Goal: Information Seeking & Learning: Learn about a topic

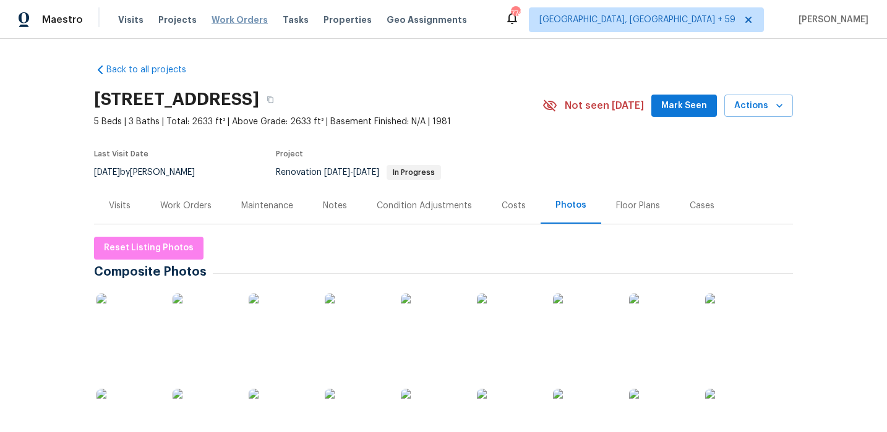
click at [228, 25] on span "Work Orders" at bounding box center [240, 20] width 56 height 12
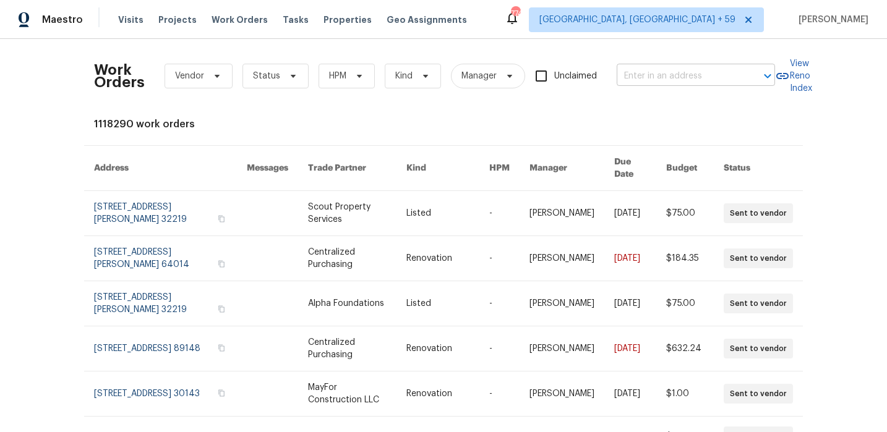
click at [632, 69] on input "text" at bounding box center [679, 76] width 124 height 19
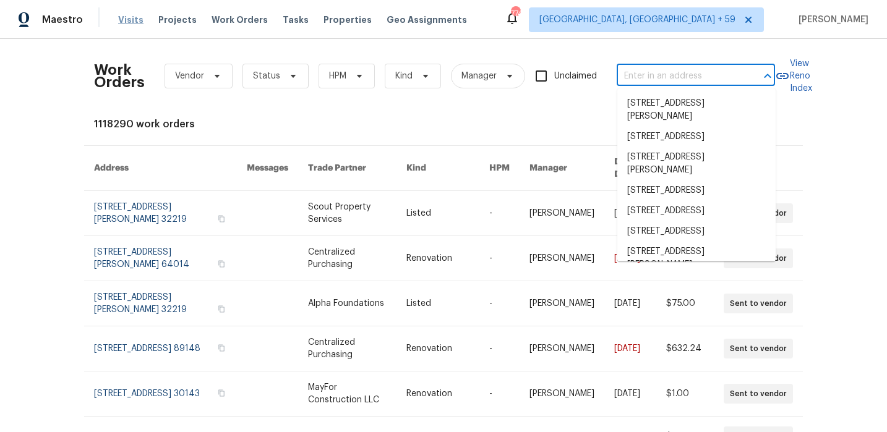
click at [127, 20] on span "Visits" at bounding box center [130, 20] width 25 height 12
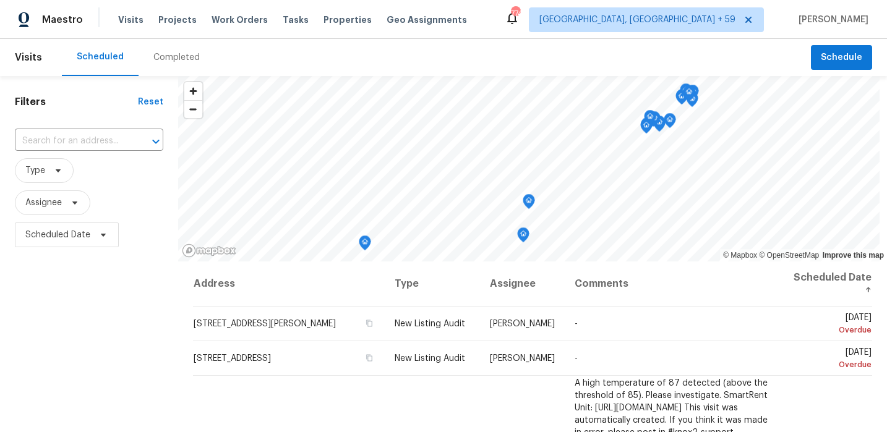
click at [165, 57] on div "Completed" at bounding box center [176, 57] width 46 height 12
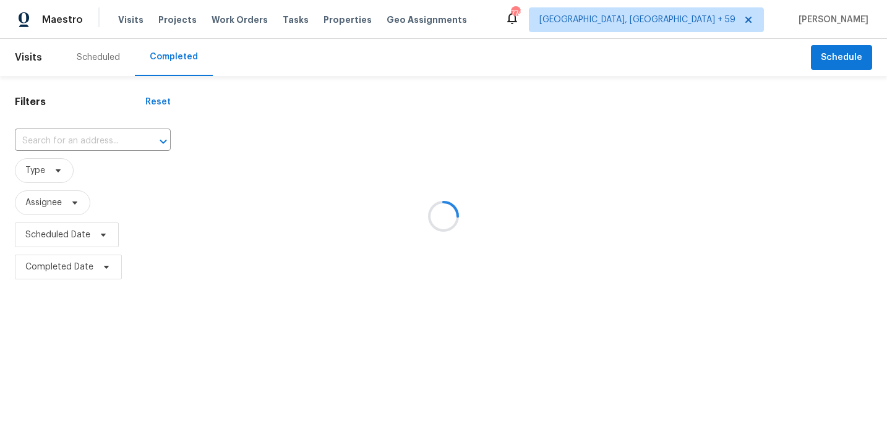
click at [87, 138] on div at bounding box center [443, 216] width 887 height 432
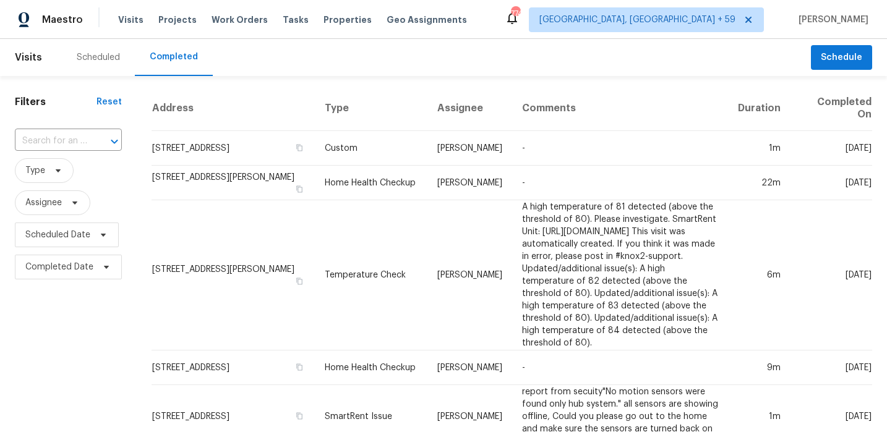
click at [85, 138] on div "​" at bounding box center [68, 141] width 107 height 19
type input "143 hunters"
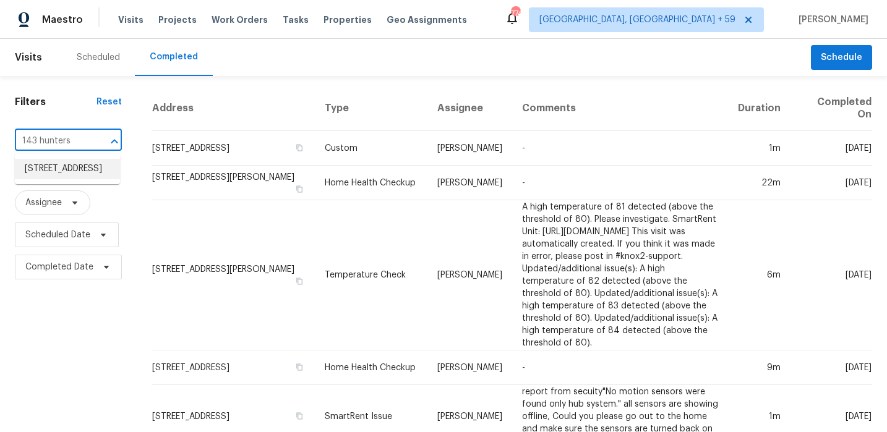
click at [75, 165] on li "143 Hunters Crk, Dallas, GA 30157" at bounding box center [67, 169] width 105 height 20
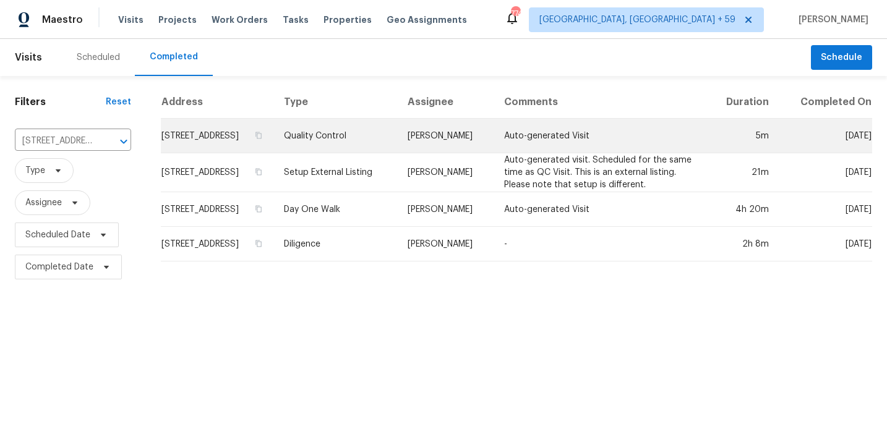
click at [265, 138] on td "143 Hunters Crk, Dallas, GA 30157" at bounding box center [217, 136] width 113 height 35
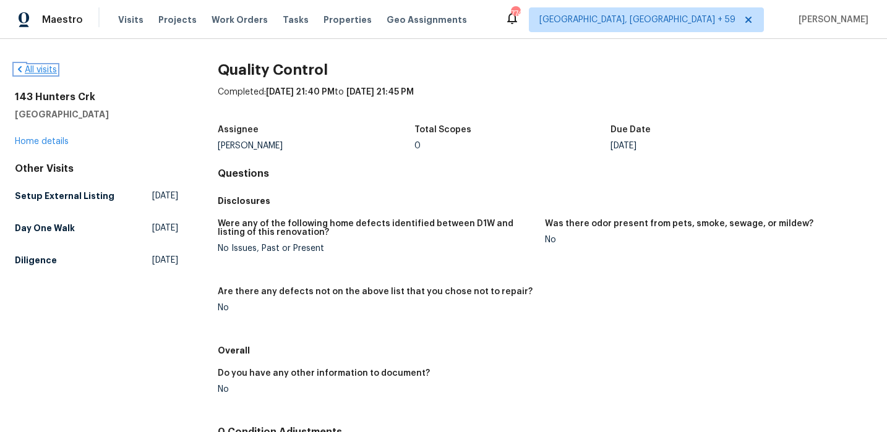
click at [45, 70] on link "All visits" at bounding box center [36, 70] width 42 height 9
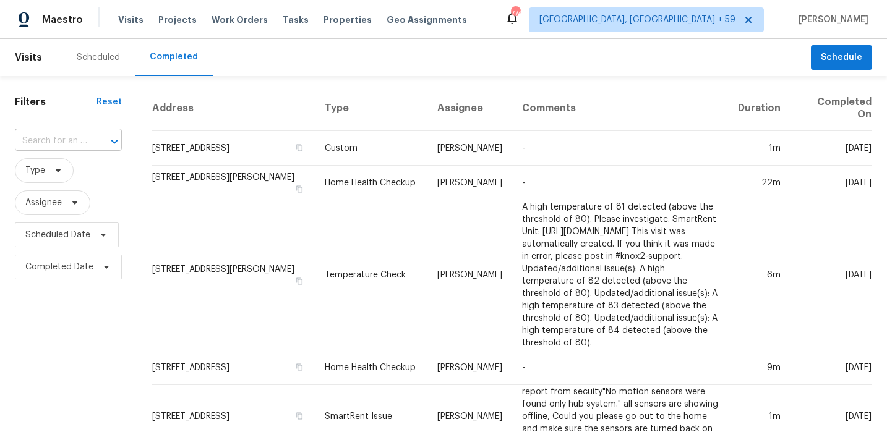
click at [72, 134] on input "text" at bounding box center [51, 141] width 72 height 19
type input "143 hunters"
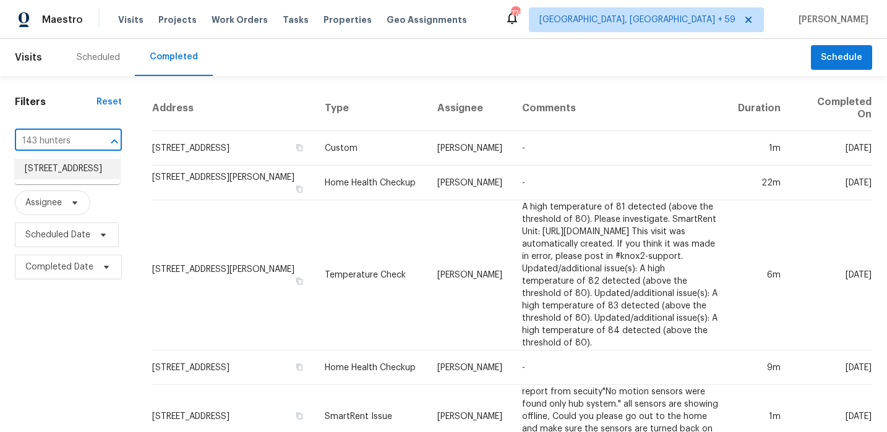
click at [67, 162] on li "143 Hunters Crk, Dallas, GA 30157" at bounding box center [67, 169] width 105 height 20
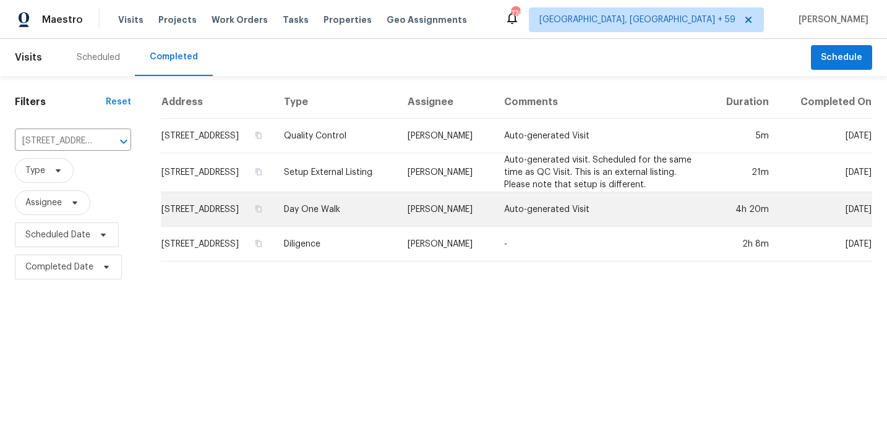
click at [246, 200] on td "143 Hunters Crk, Dallas, GA 30157" at bounding box center [217, 209] width 113 height 35
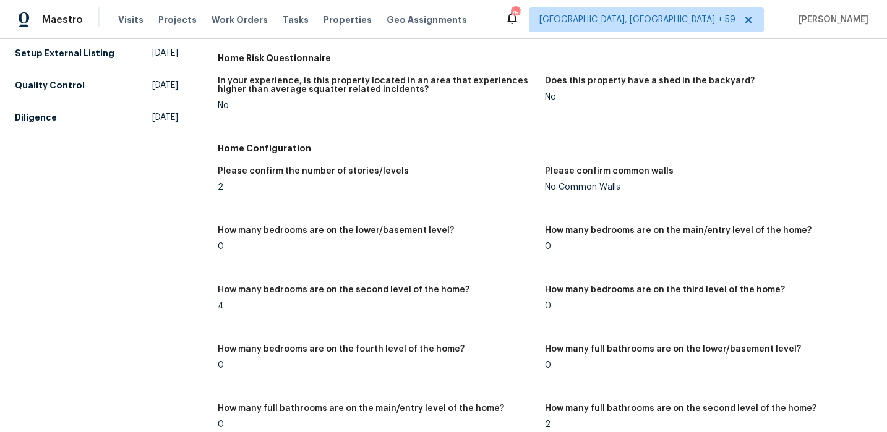
scroll to position [149, 0]
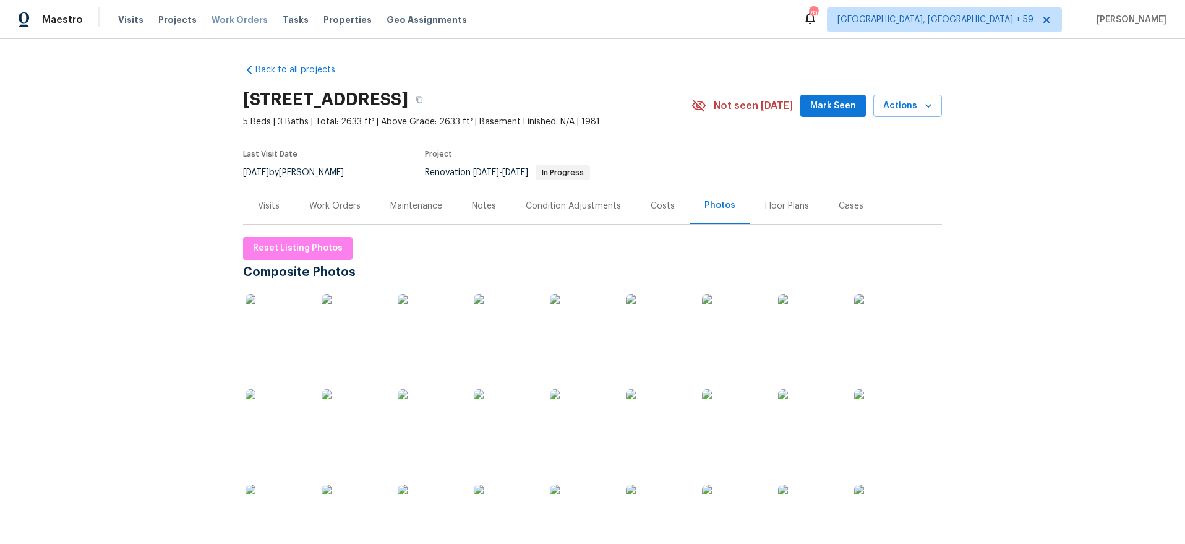
click at [237, 23] on span "Work Orders" at bounding box center [240, 20] width 56 height 12
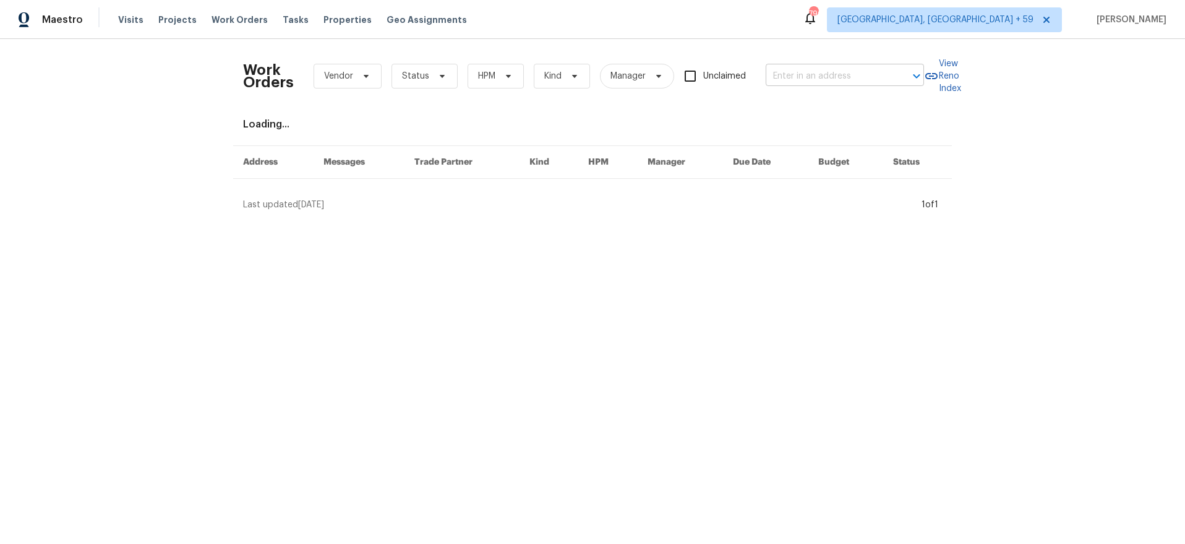
click at [816, 71] on input "text" at bounding box center [828, 76] width 124 height 19
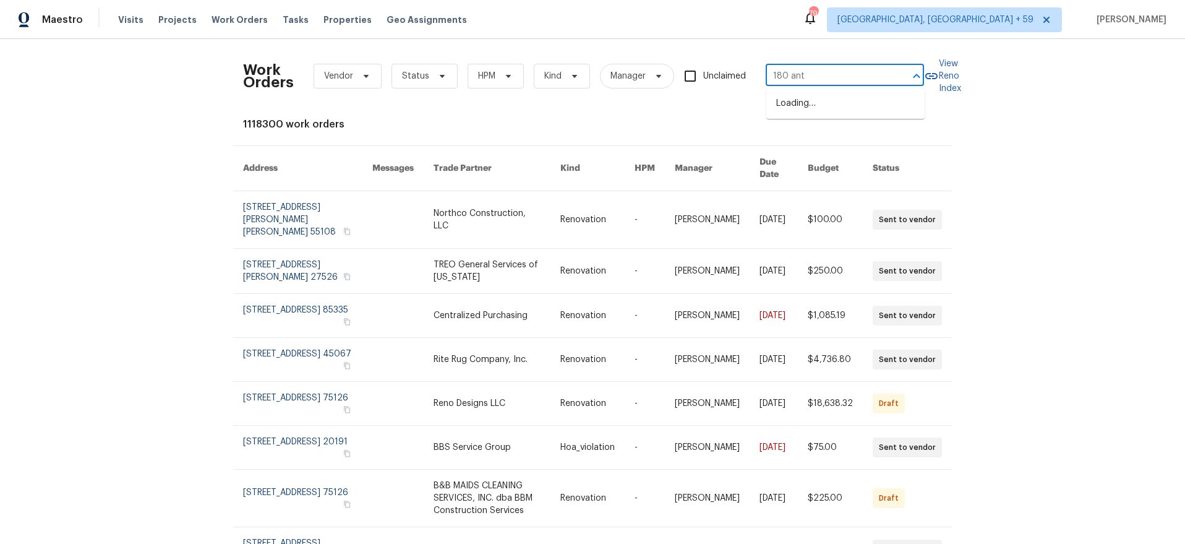
type input "180 ante"
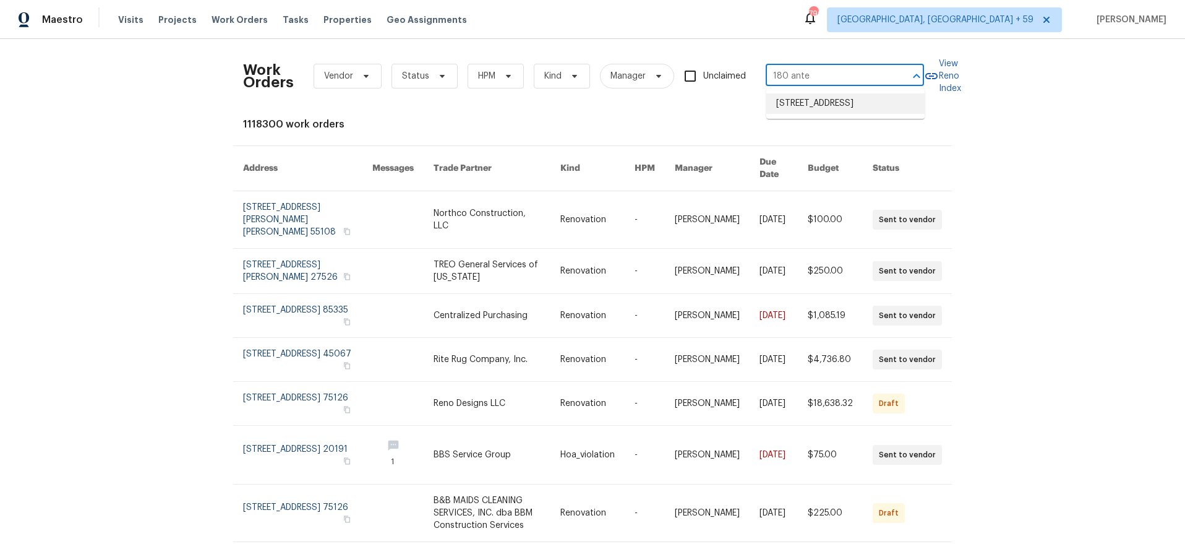
click at [815, 106] on li "180 Antebellum Way, Fayetteville, GA 30215" at bounding box center [845, 103] width 158 height 20
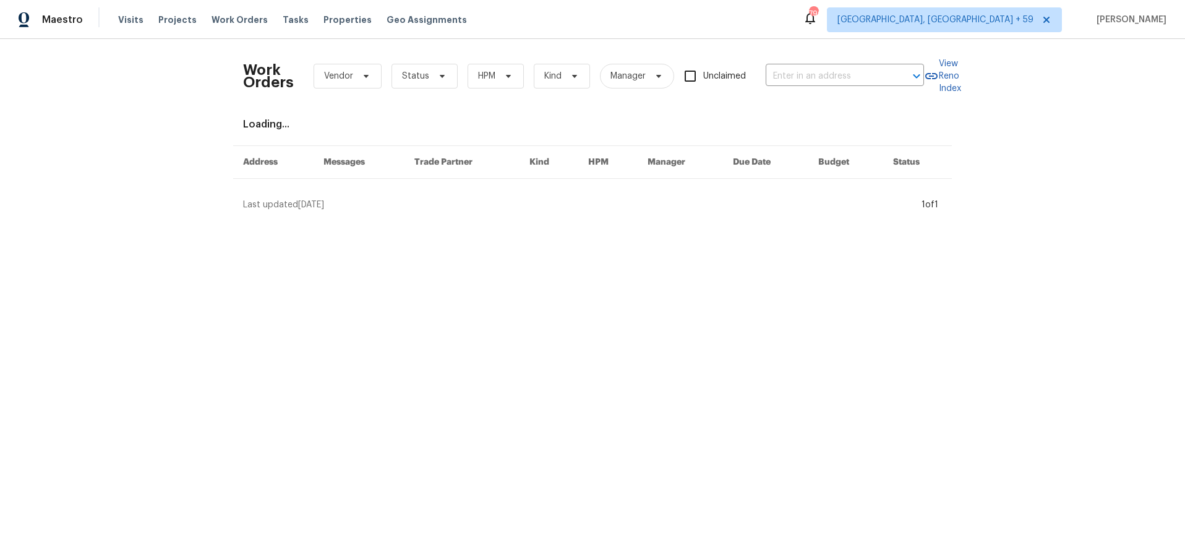
type input "180 Antebellum Way, Fayetteville, GA 30215"
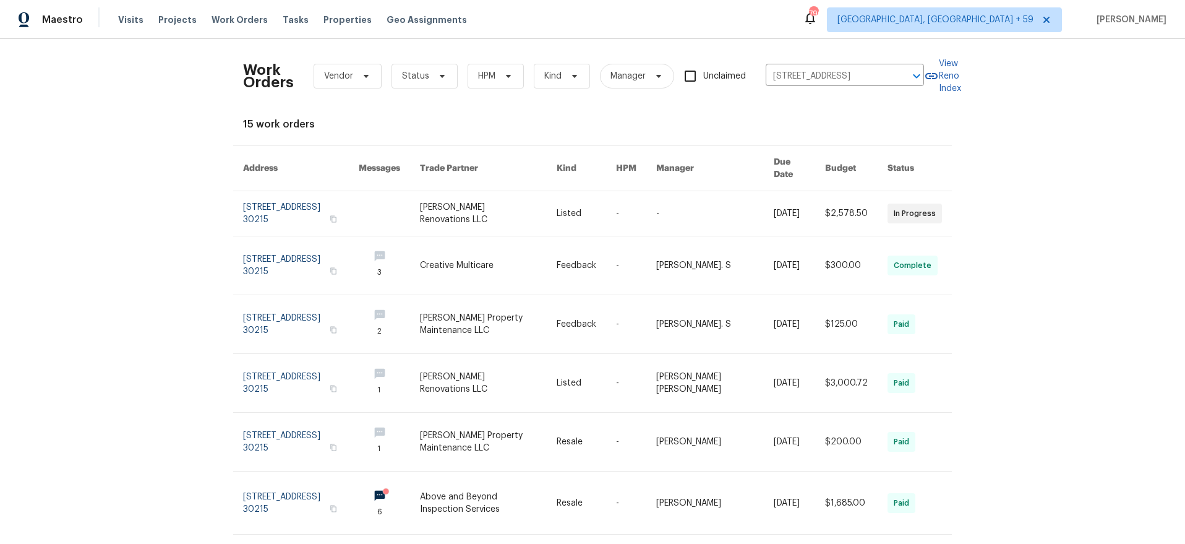
click at [515, 318] on link at bounding box center [488, 324] width 137 height 58
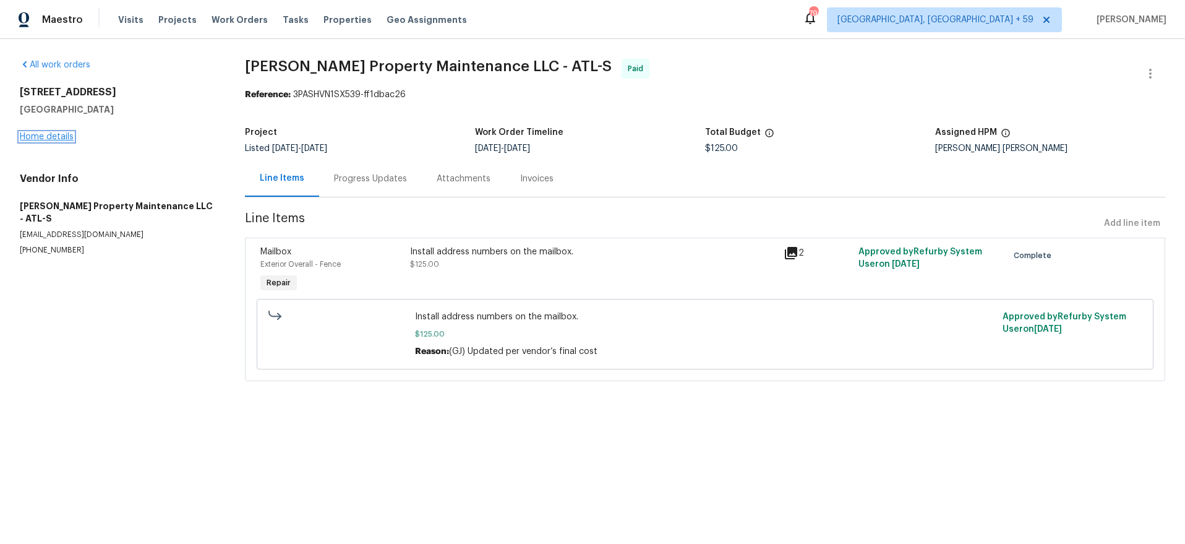
click at [37, 137] on link "Home details" at bounding box center [47, 136] width 54 height 9
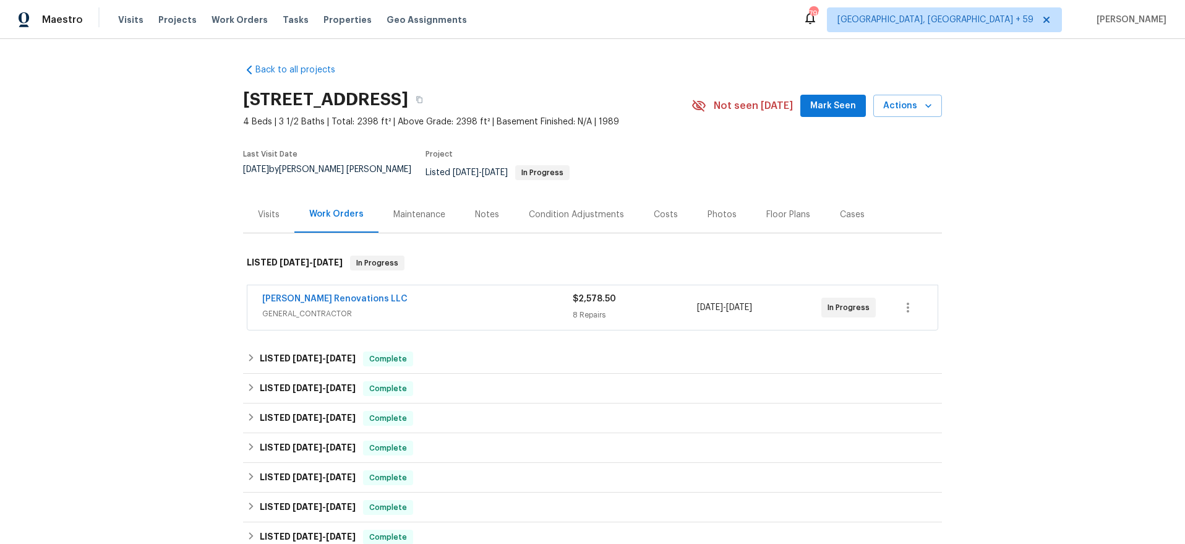
click at [455, 296] on div "Aseem Renovations LLC" at bounding box center [417, 300] width 311 height 15
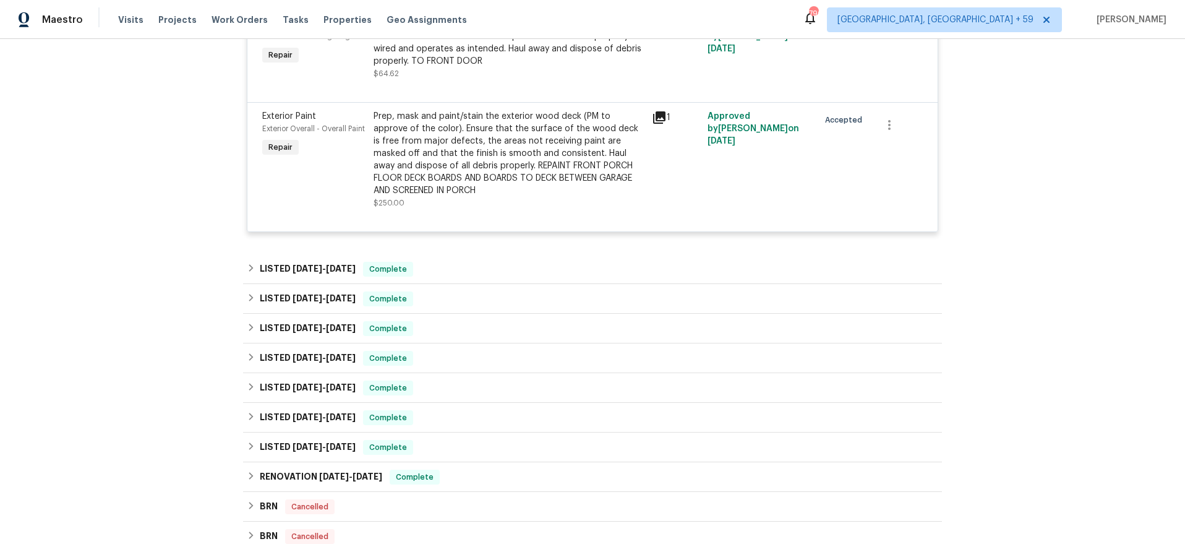
scroll to position [1026, 0]
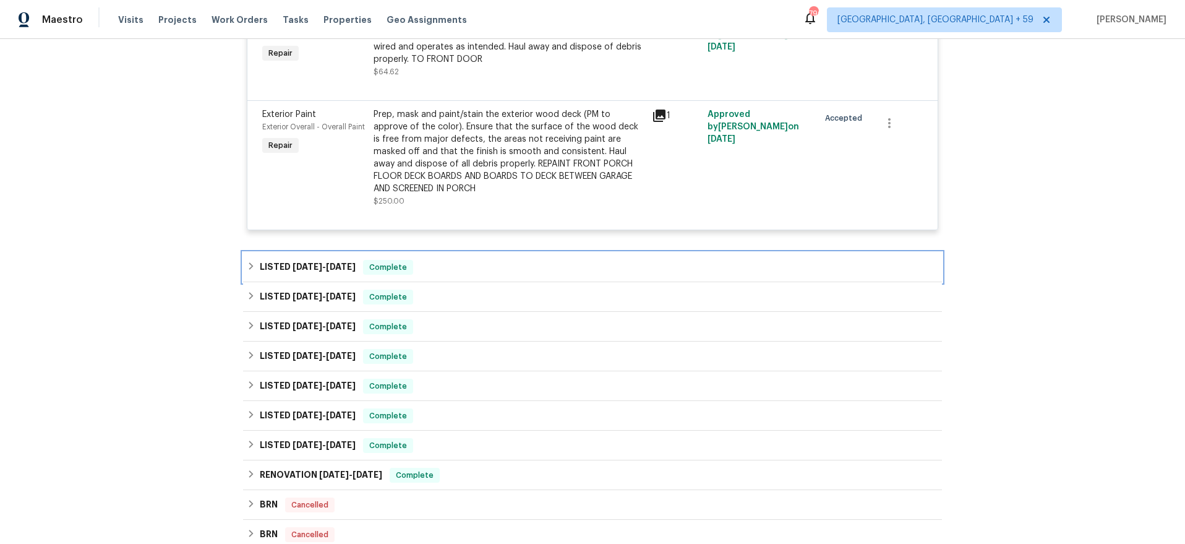
click at [474, 267] on div "LISTED 9/5/25 - 9/8/25 Complete" at bounding box center [593, 267] width 692 height 15
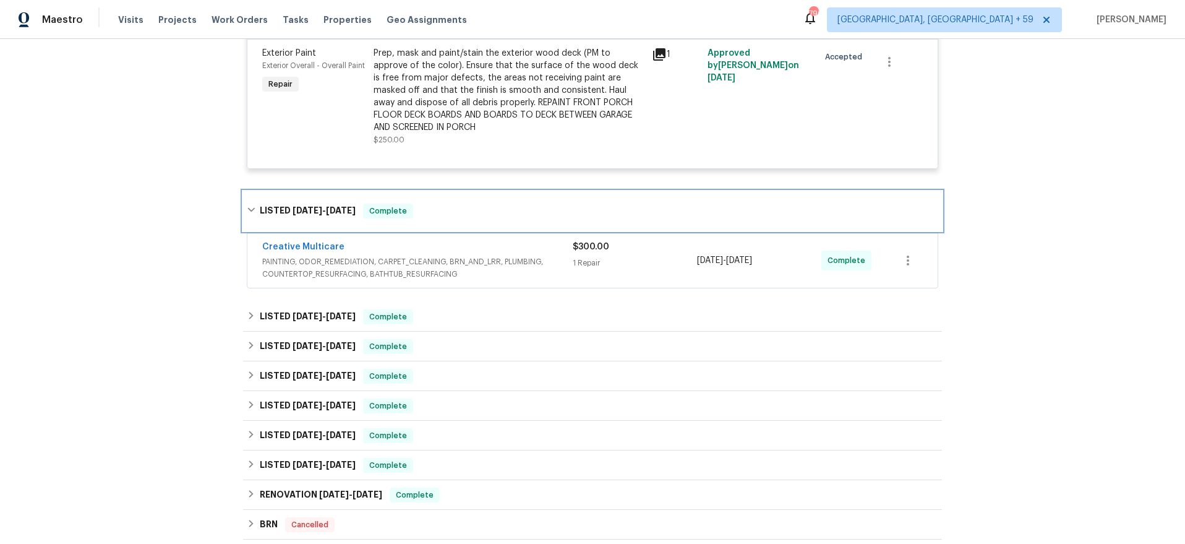
scroll to position [1086, 0]
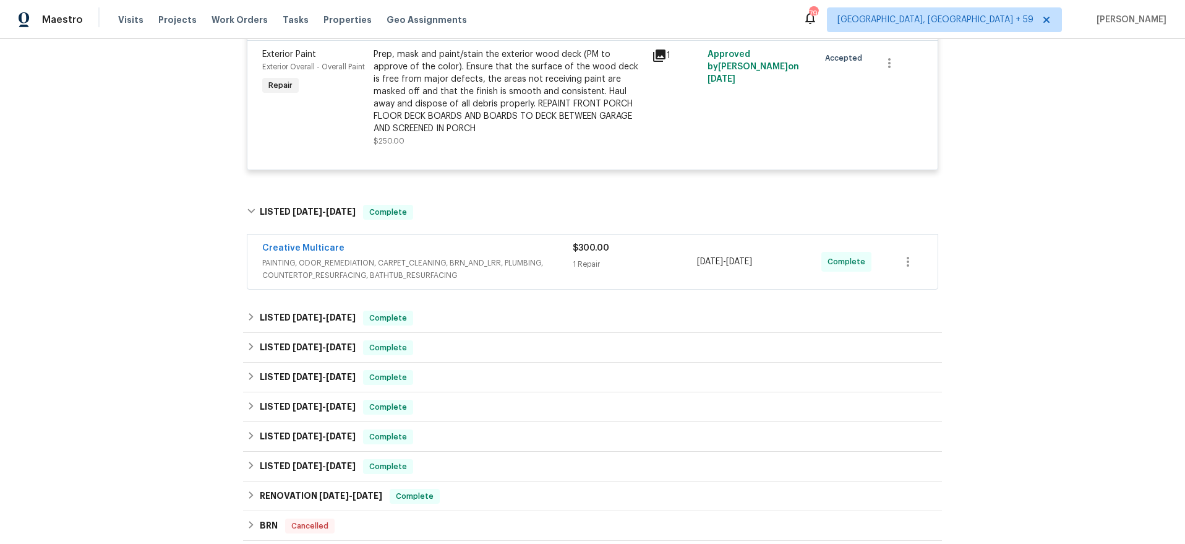
click at [547, 277] on span "PAINTING, ODOR_REMEDIATION, CARPET_CLEANING, BRN_AND_LRR, PLUMBING, COUNTERTOP_…" at bounding box center [417, 269] width 311 height 25
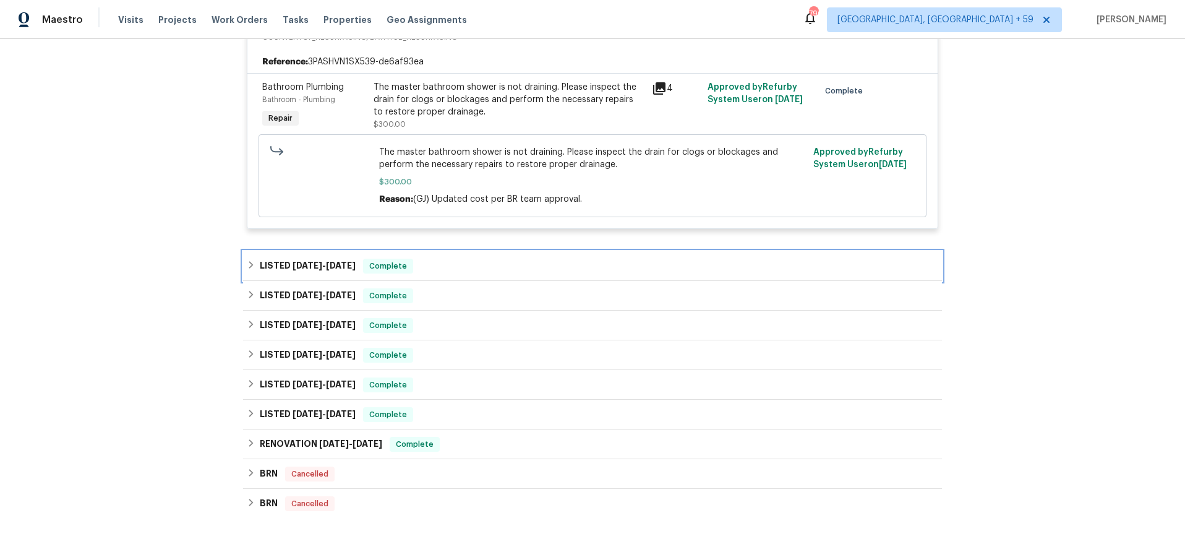
click at [528, 261] on div "LISTED 7/23/25 - 7/24/25 Complete" at bounding box center [592, 266] width 699 height 30
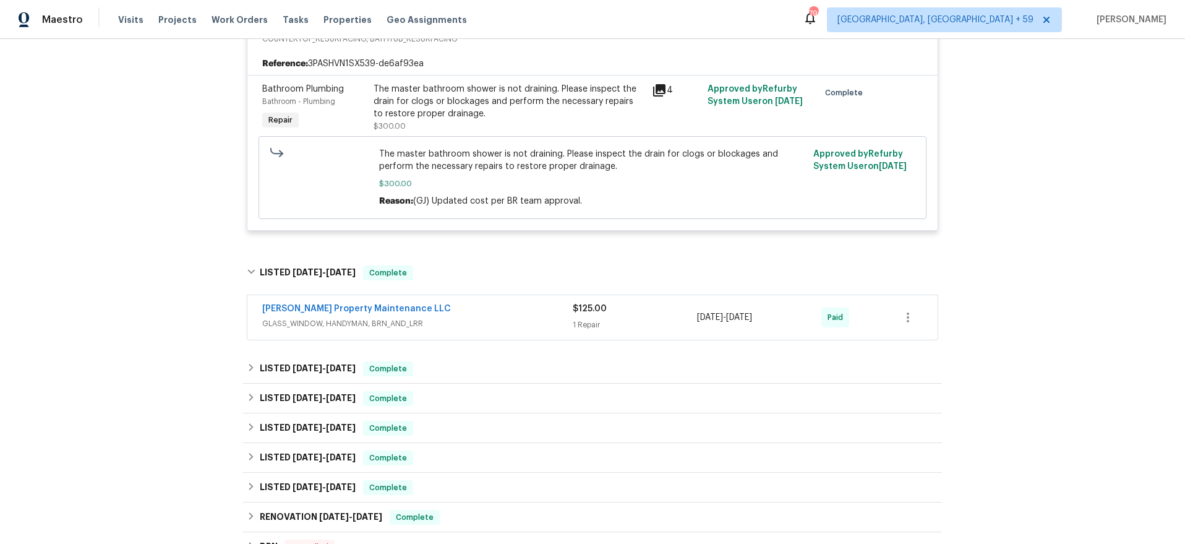
click at [522, 305] on div "Glen Property Maintenance LLC GLASS_WINDOW, HANDYMAN, BRN_AND_LRR $125.00 1 Rep…" at bounding box center [592, 317] width 690 height 45
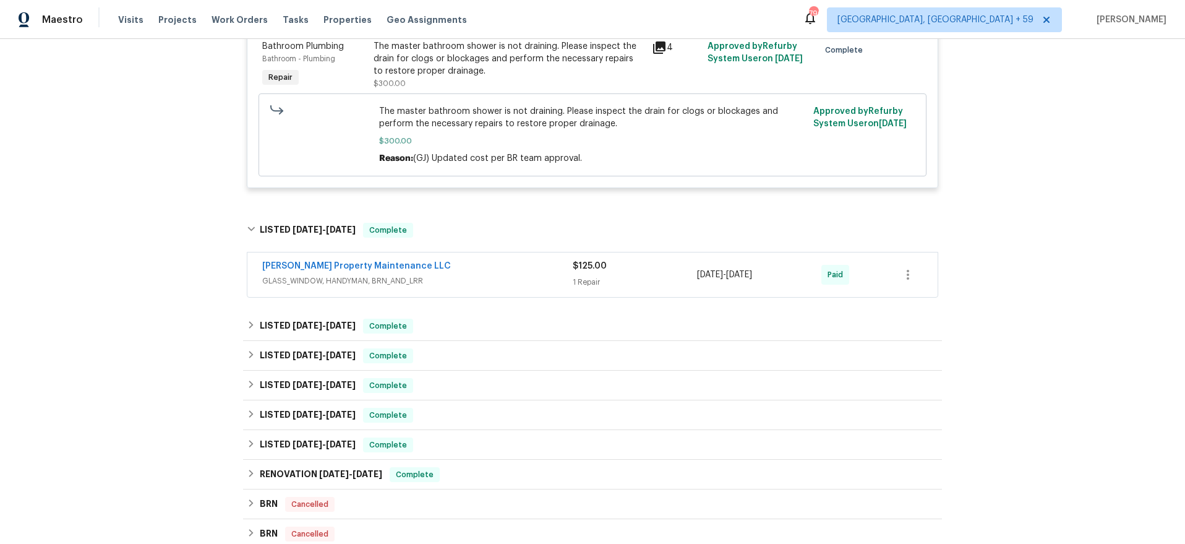
scroll to position [1379, 0]
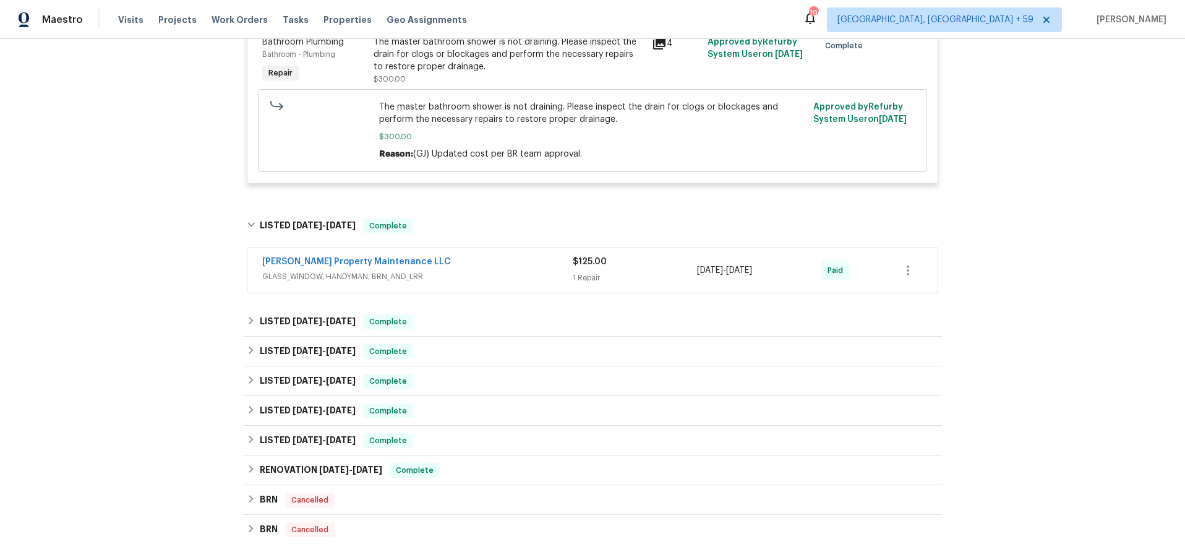
click at [500, 270] on div "Glen Property Maintenance LLC" at bounding box center [417, 262] width 311 height 15
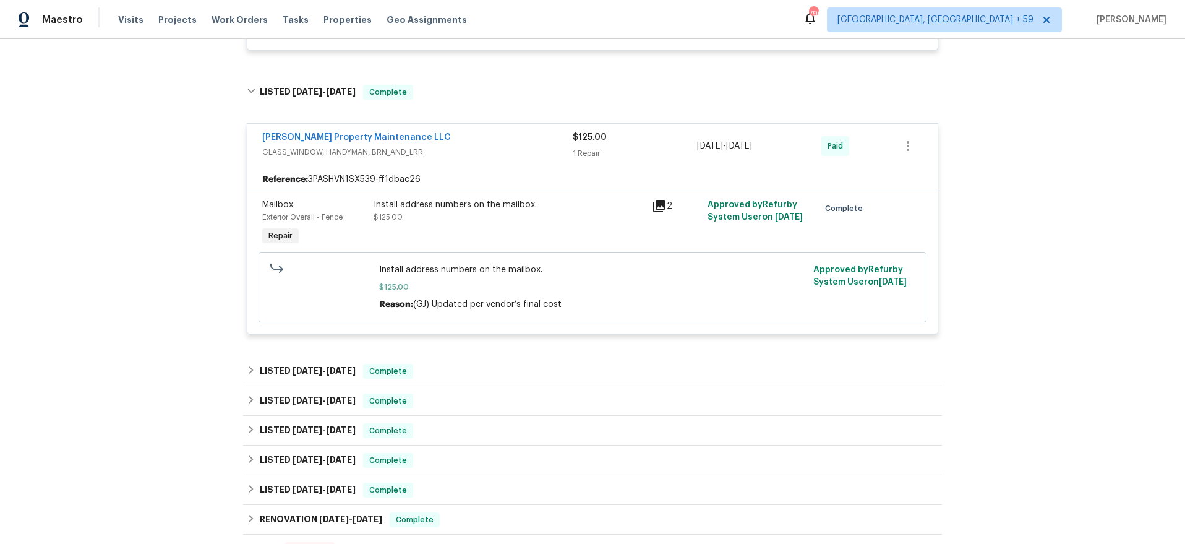
scroll to position [1533, 0]
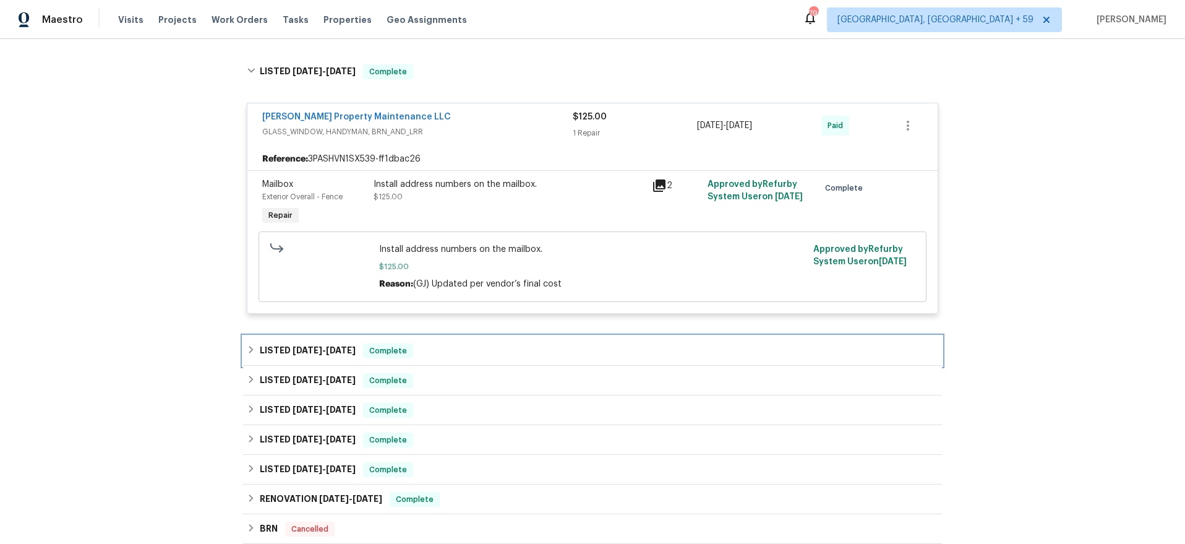
click at [463, 349] on div "LISTED 6/17/25 - 6/20/25 Complete" at bounding box center [593, 350] width 692 height 15
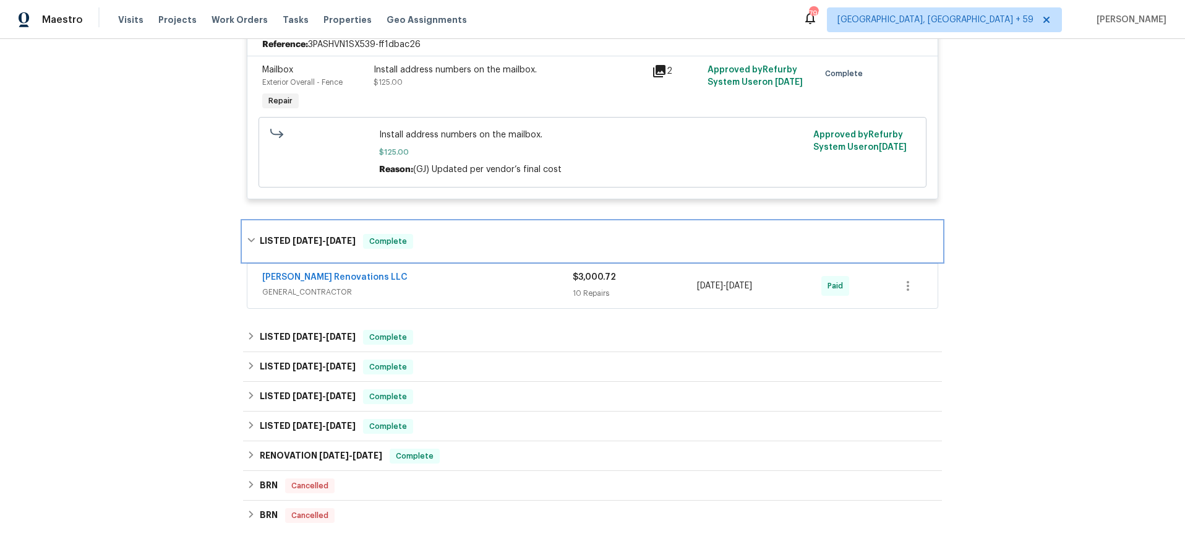
scroll to position [1646, 0]
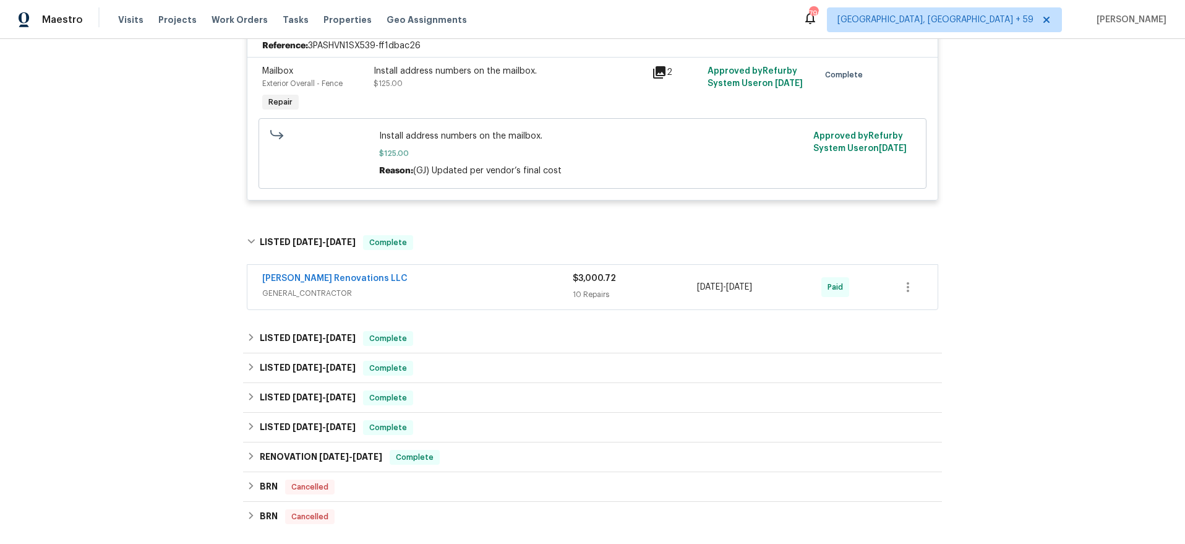
click at [494, 282] on div "Aseem Renovations LLC" at bounding box center [417, 279] width 311 height 15
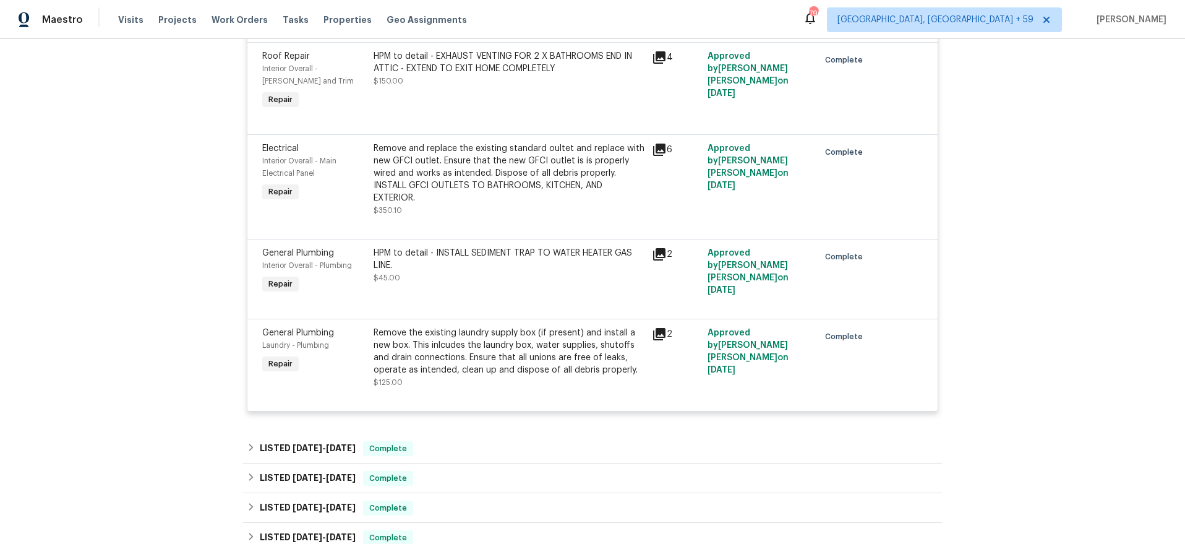
scroll to position [2694, 0]
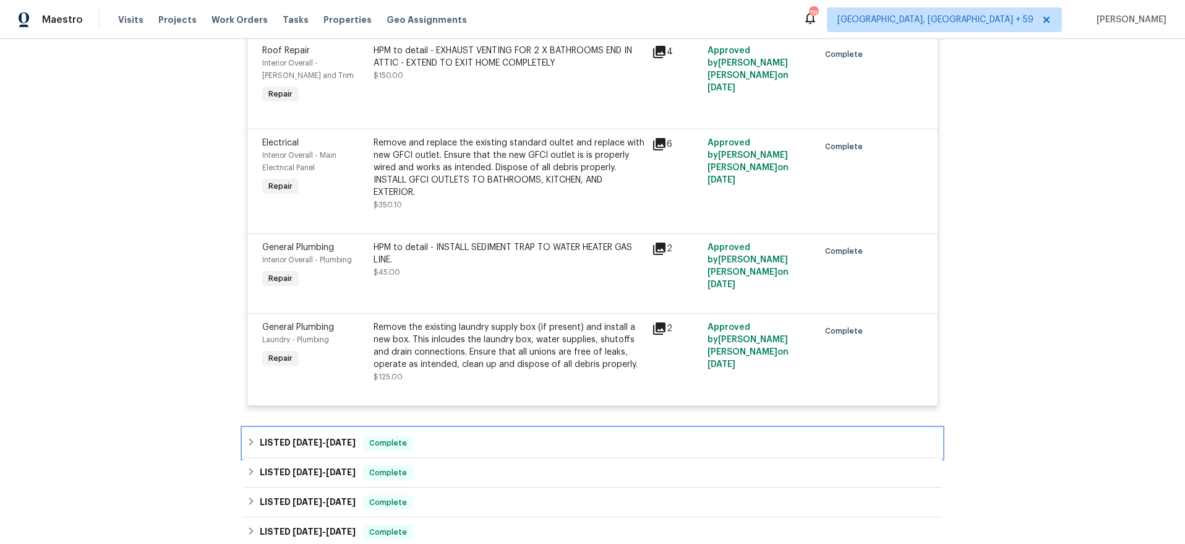
click at [379, 437] on span "Complete" at bounding box center [388, 443] width 48 height 12
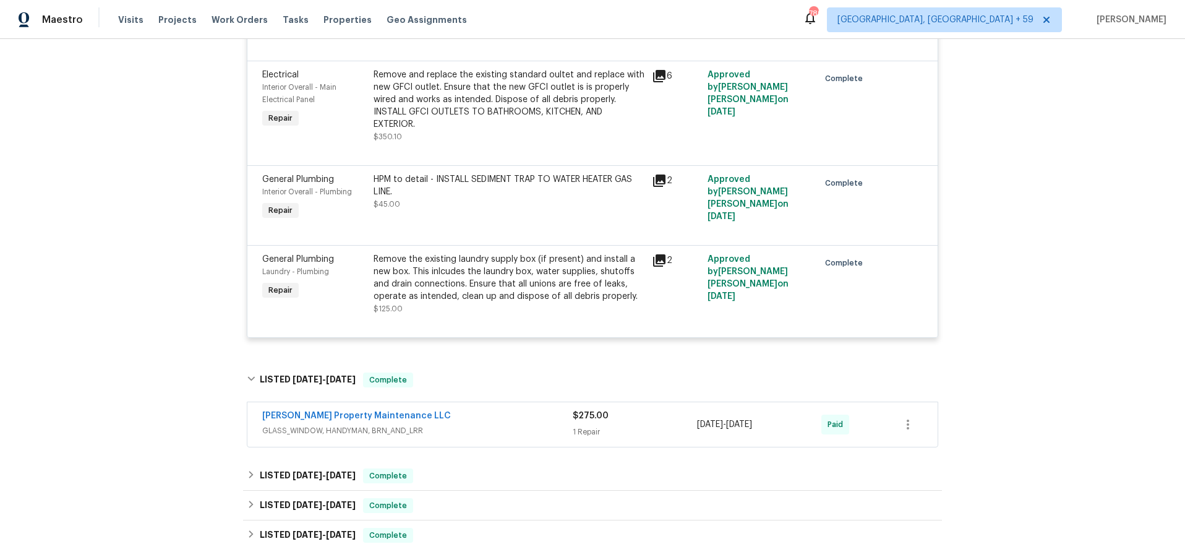
click at [507, 409] on div "Glen Property Maintenance LLC" at bounding box center [417, 416] width 311 height 15
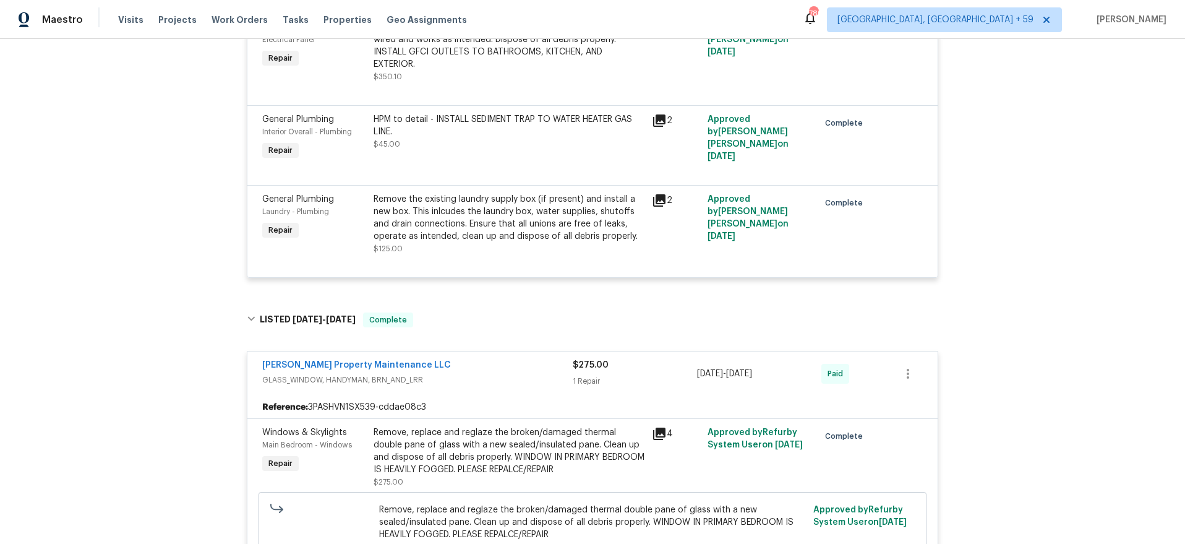
scroll to position [2822, 0]
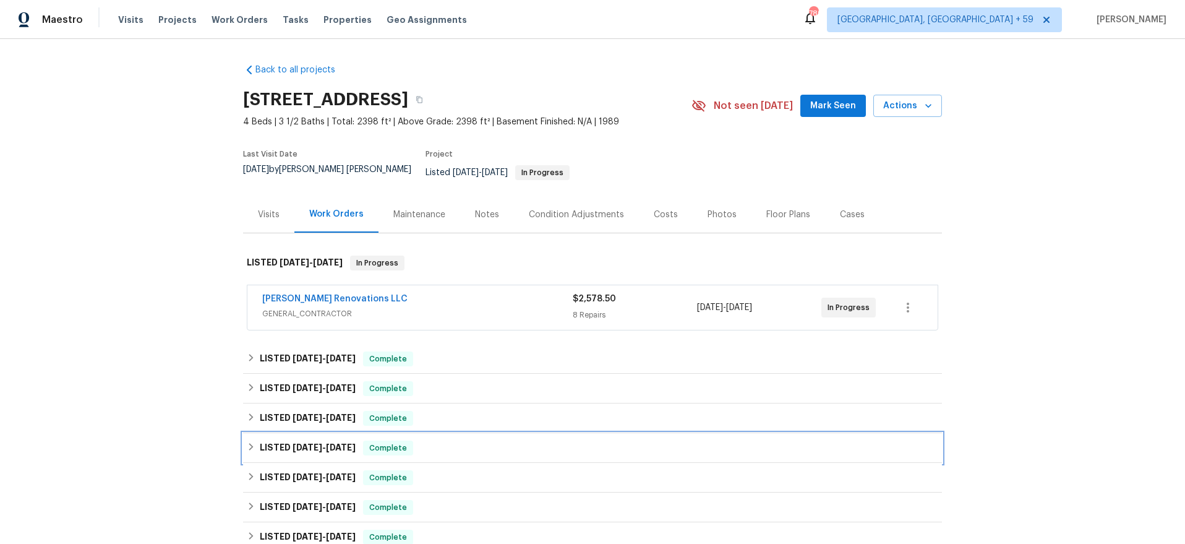
click at [278, 440] on h6 "LISTED 4/26/25 - 4/29/25" at bounding box center [308, 447] width 96 height 15
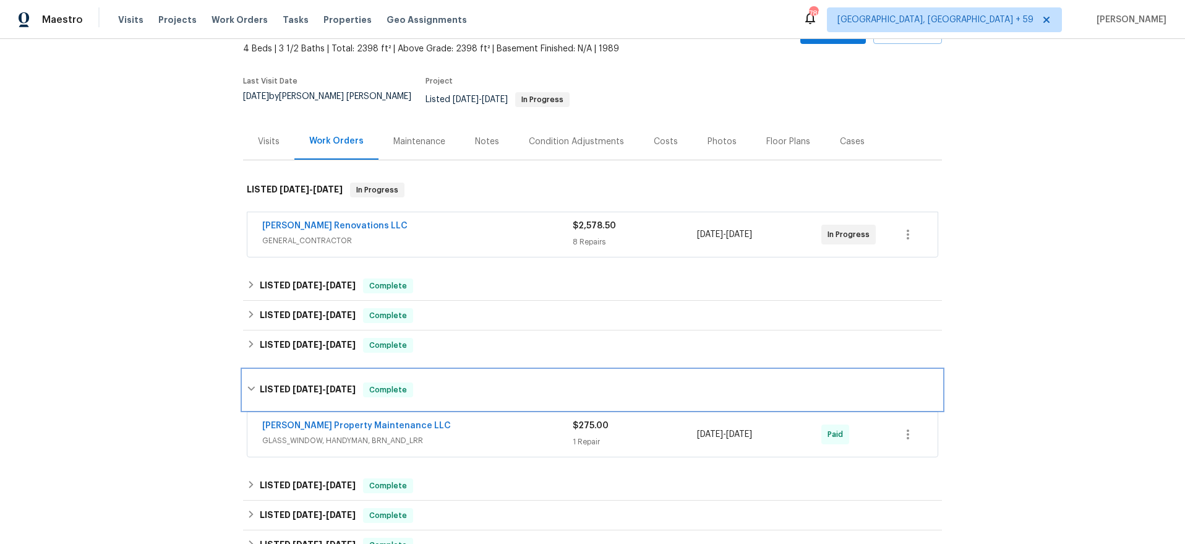
scroll to position [105, 0]
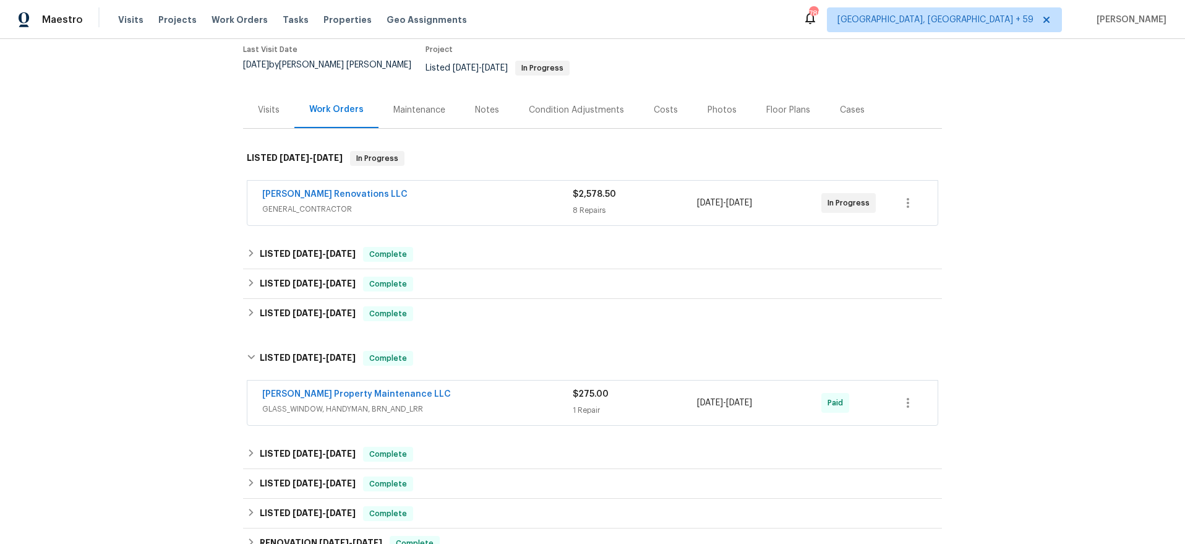
click at [465, 388] on div "Glen Property Maintenance LLC" at bounding box center [417, 395] width 311 height 15
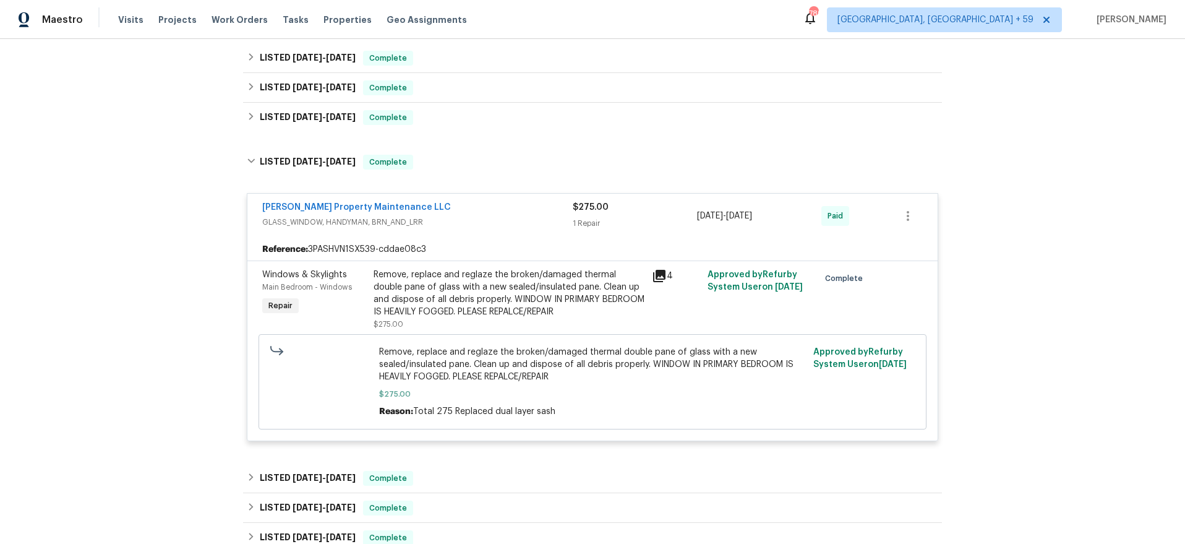
scroll to position [298, 0]
click at [661, 270] on icon at bounding box center [659, 276] width 12 height 12
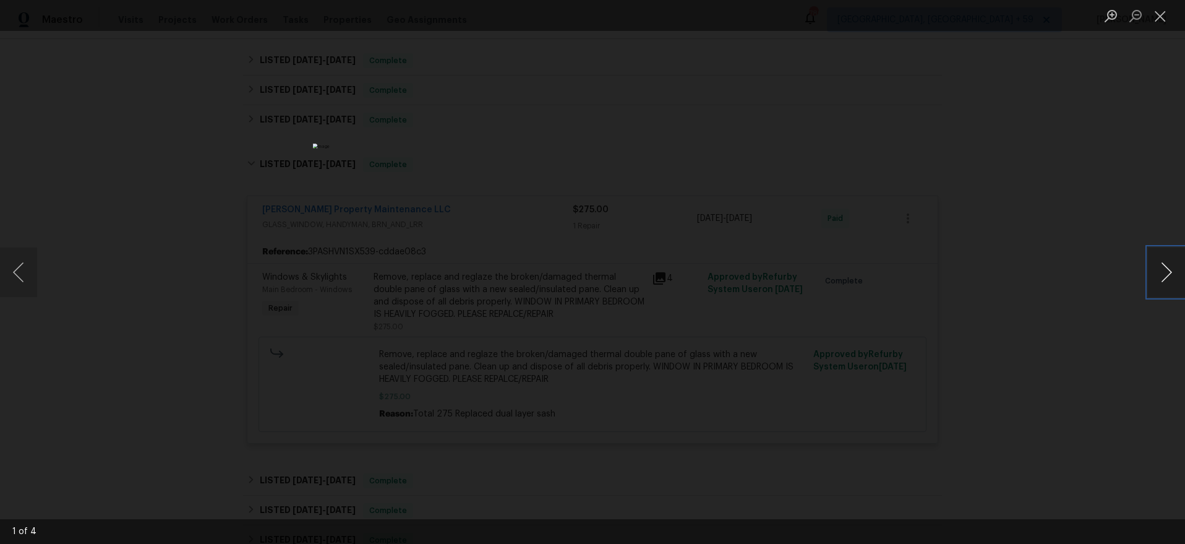
click at [1163, 274] on button "Next image" at bounding box center [1166, 271] width 37 height 49
